Goal: Navigation & Orientation: Find specific page/section

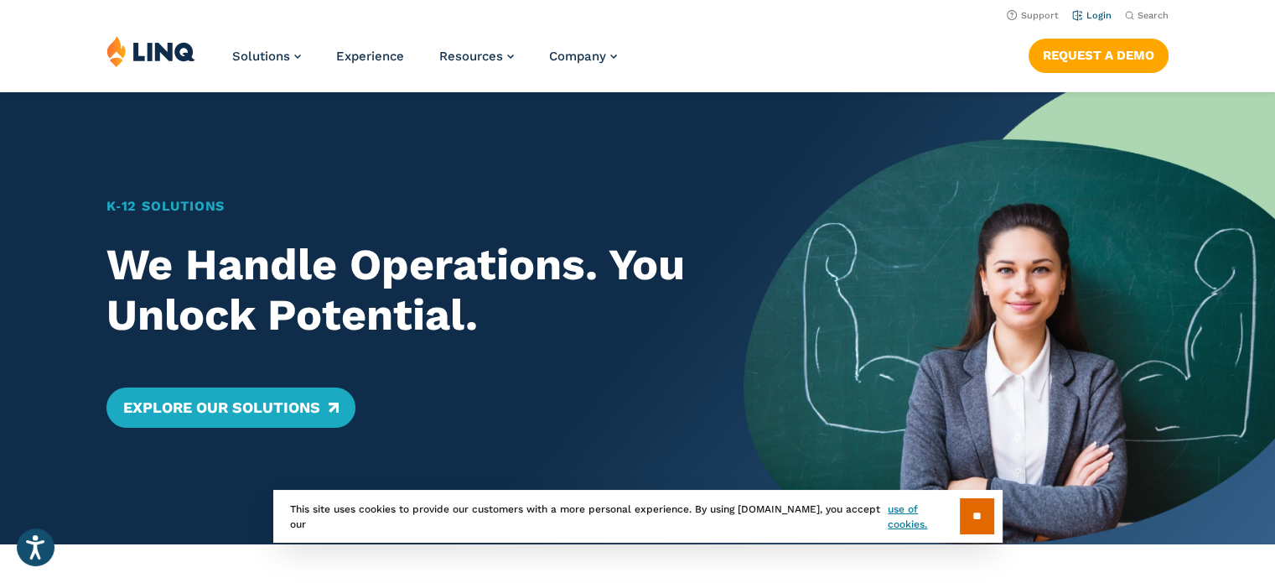
click at [1096, 15] on link "Login" at bounding box center [1091, 15] width 39 height 11
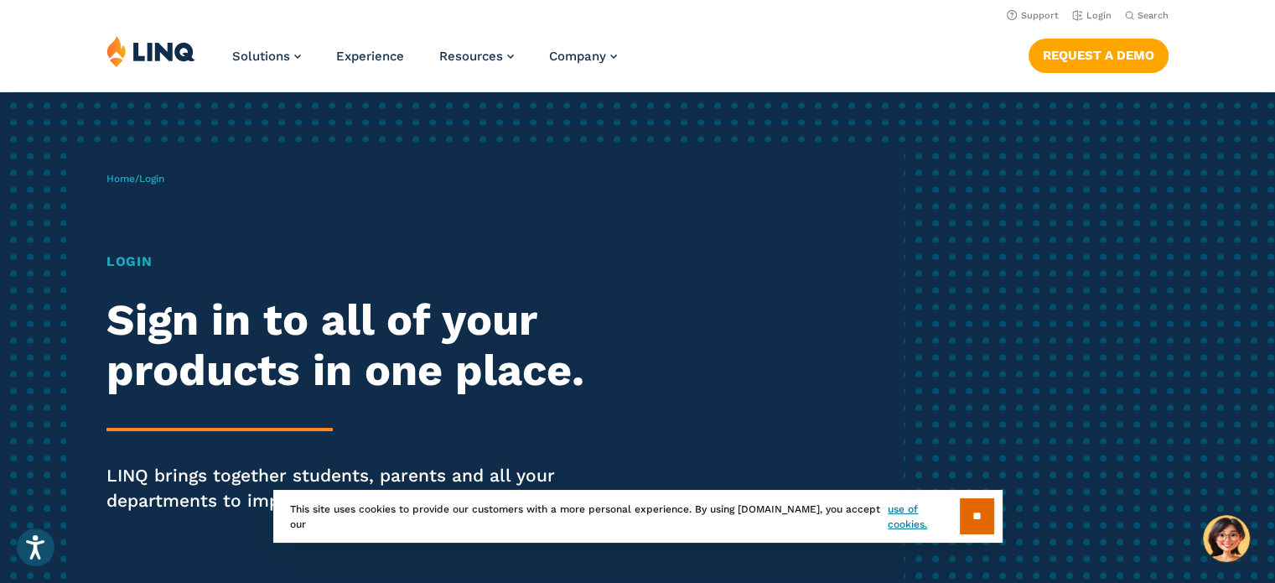
click at [158, 180] on span "Login" at bounding box center [151, 179] width 25 height 12
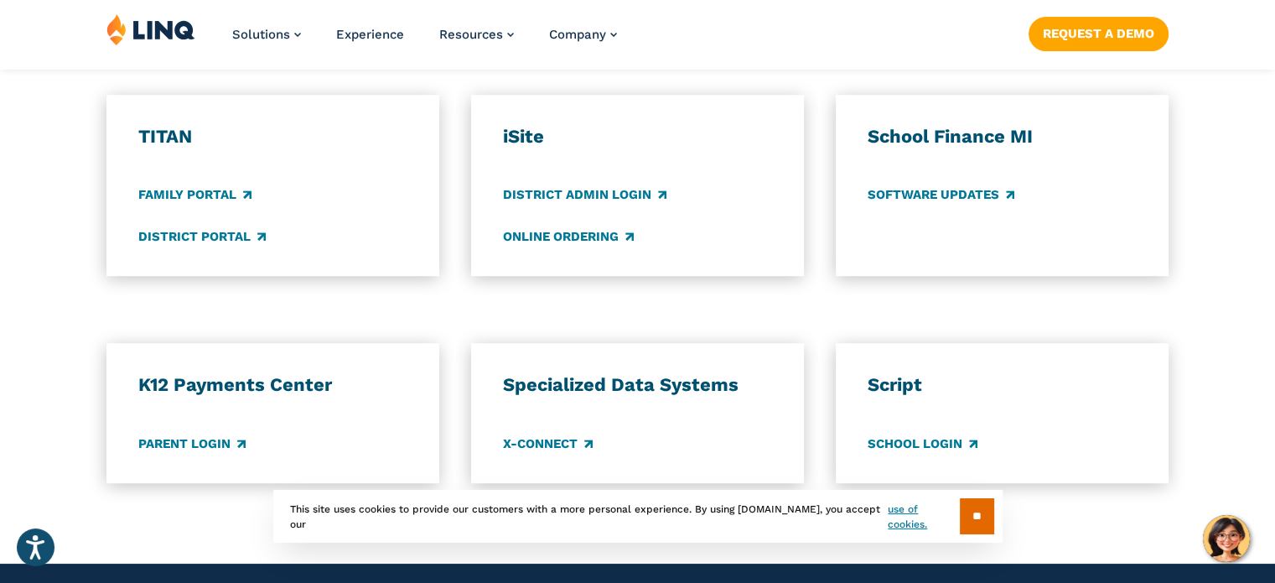
scroll to position [1257, 0]
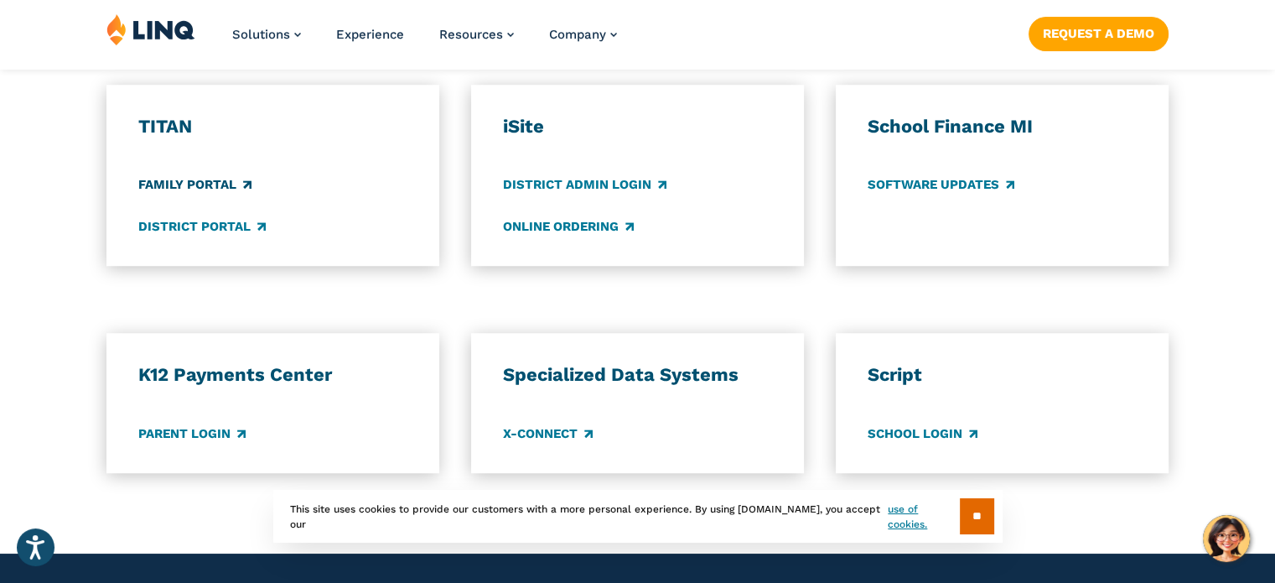
click at [188, 179] on link "Family Portal" at bounding box center [194, 185] width 113 height 18
